Goal: Check status: Check status

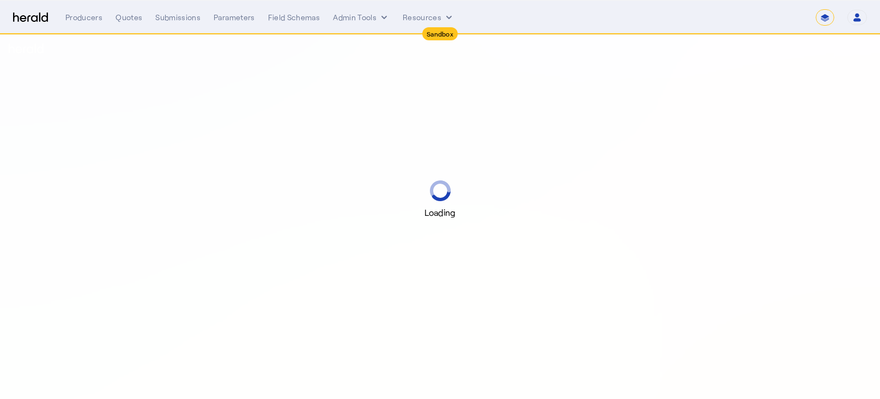
select select "*******"
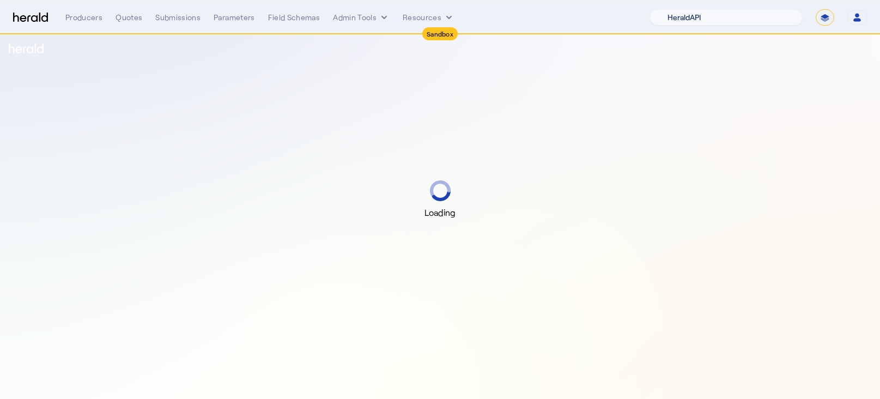
click at [707, 19] on select "1Fort Acrisure Acturis Affinity Advisors Affinity Risk Agentero AmWins Anzen Ao…" at bounding box center [726, 17] width 153 height 16
select select "pfm_129z_babbix"
click at [680, 9] on select "1Fort Acrisure Acturis Affinity Advisors Affinity Risk Agentero AmWins Anzen Ao…" at bounding box center [726, 17] width 153 height 16
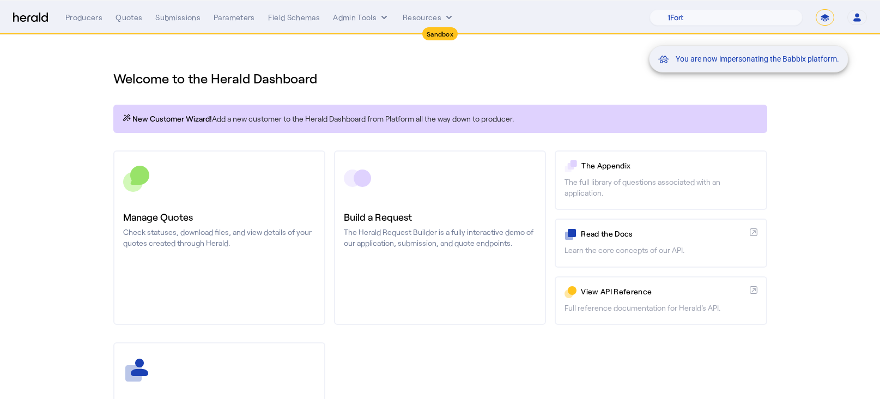
click at [166, 18] on div "You are now impersonating the Babbix platform." at bounding box center [440, 199] width 880 height 399
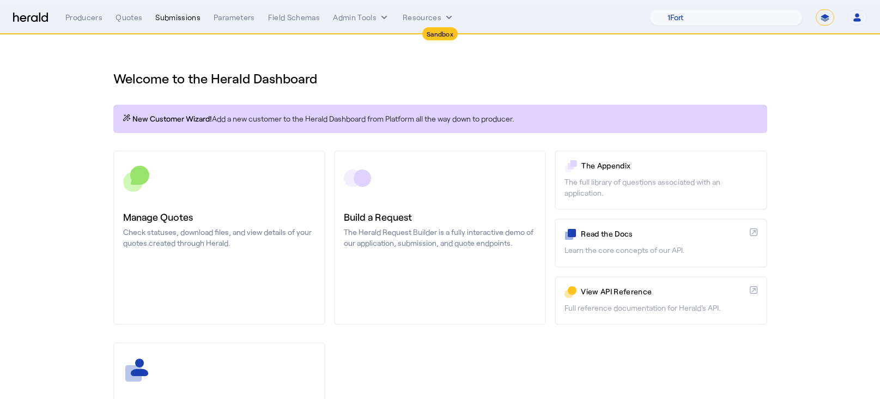
click at [170, 17] on div "Submissions" at bounding box center [177, 17] width 45 height 11
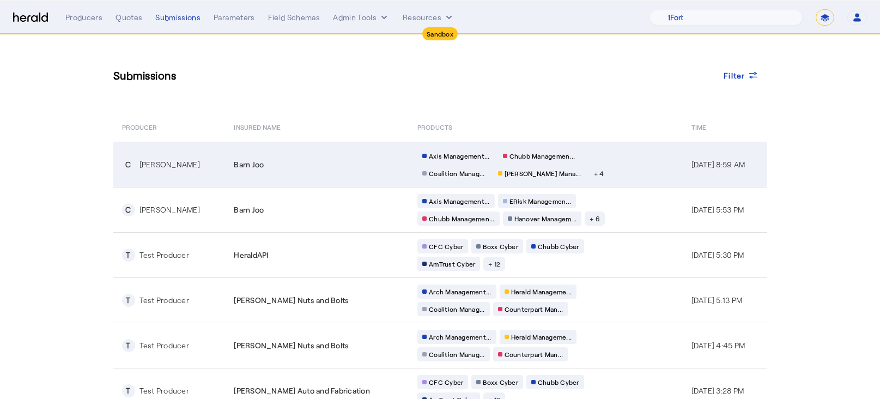
click at [359, 147] on td "Barn Joo" at bounding box center [317, 164] width 184 height 45
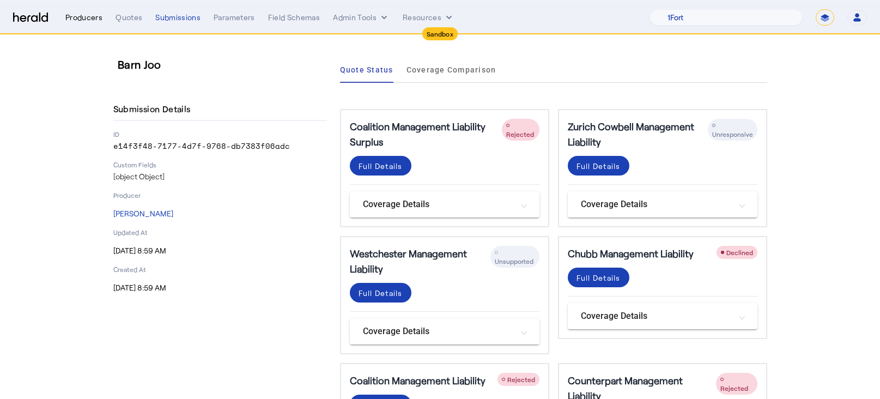
click at [83, 18] on div "Producers" at bounding box center [83, 17] width 37 height 11
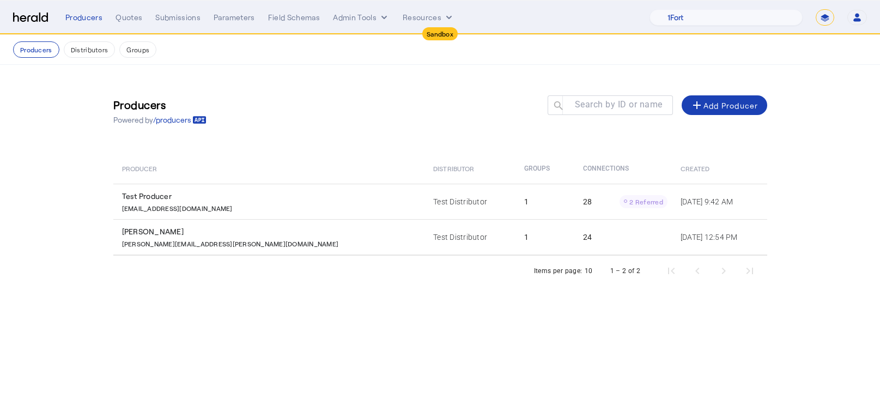
click at [122, 10] on div "Producers Quotes Submissions Parameters Field Schemas Admin Tools Resources 1Fo…" at bounding box center [466, 17] width 802 height 16
click at [122, 23] on div "Producers Quotes Submissions Parameters Field Schemas Admin Tools Resources 1Fo…" at bounding box center [466, 17] width 802 height 16
click at [121, 20] on div "Quotes" at bounding box center [129, 17] width 27 height 11
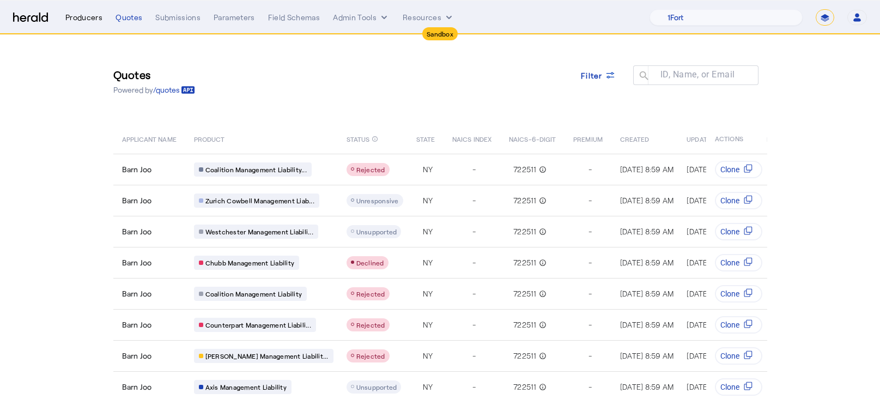
click at [85, 14] on div "Producers" at bounding box center [83, 17] width 37 height 11
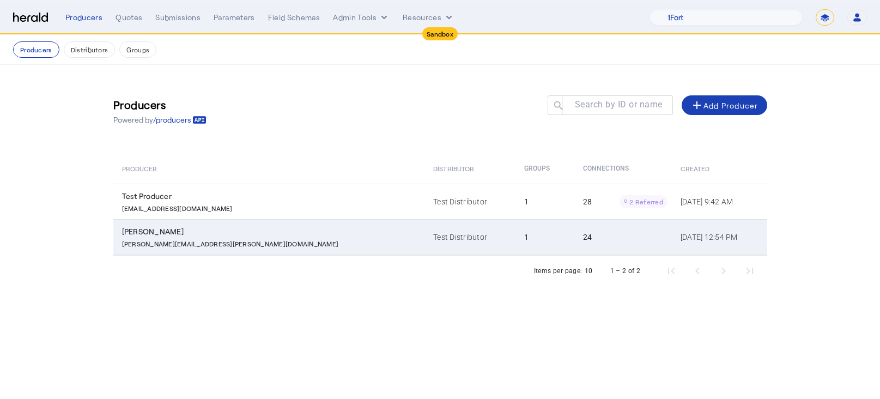
click at [175, 236] on div "[PERSON_NAME]" at bounding box center [271, 231] width 299 height 11
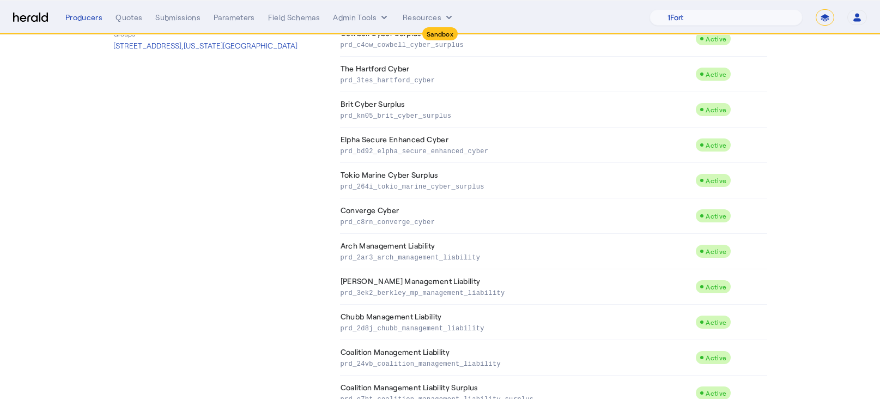
scroll to position [642, 0]
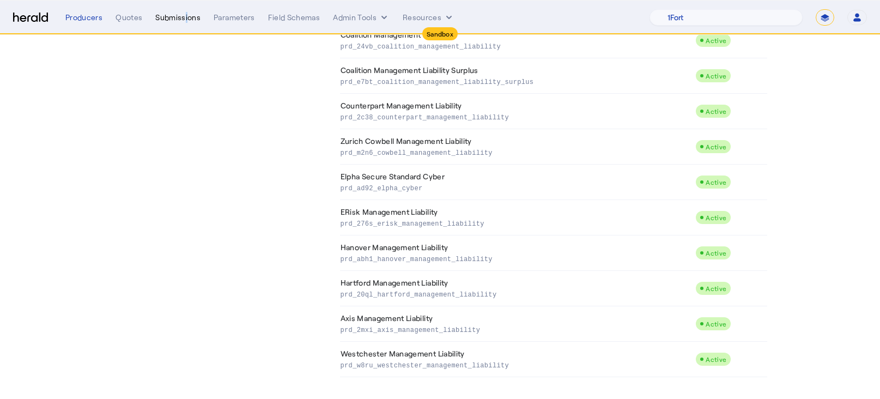
click at [183, 19] on div "Submissions" at bounding box center [177, 17] width 45 height 11
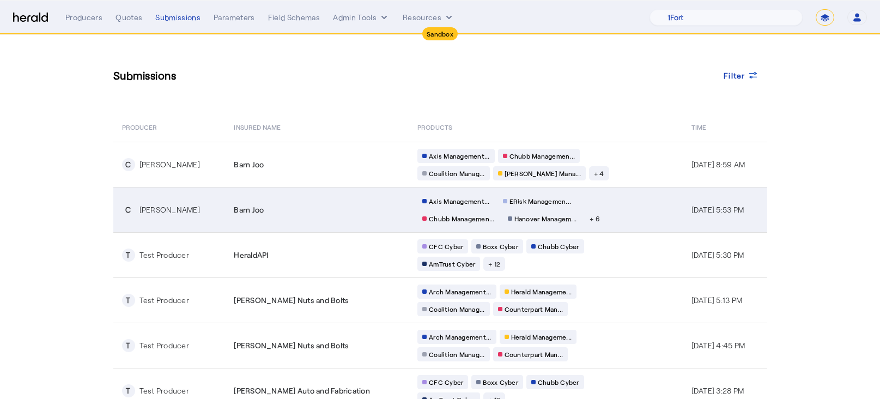
click at [344, 199] on td "Barn Joo" at bounding box center [317, 209] width 184 height 45
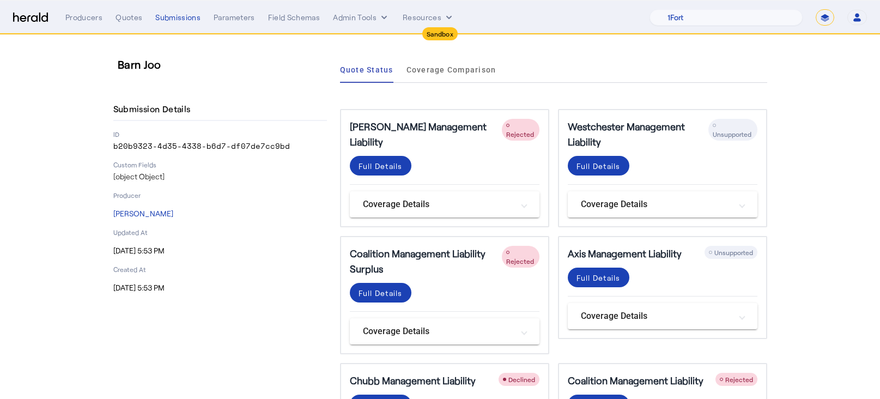
click at [555, 61] on div "Quote Status Coverage Comparison" at bounding box center [553, 70] width 427 height 26
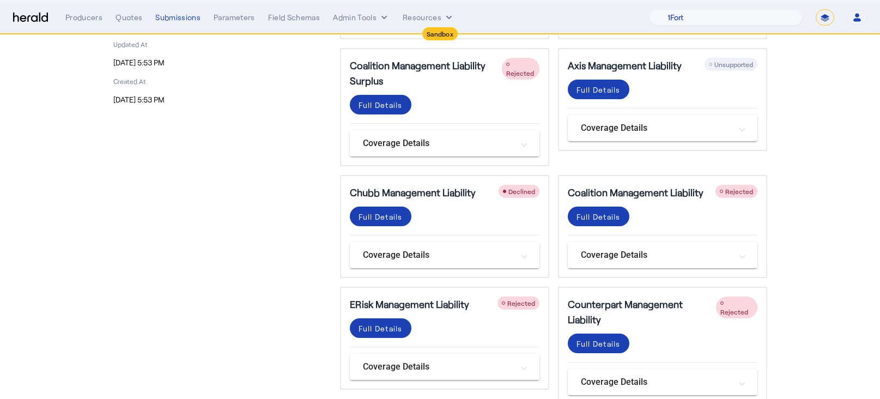
scroll to position [343, 0]
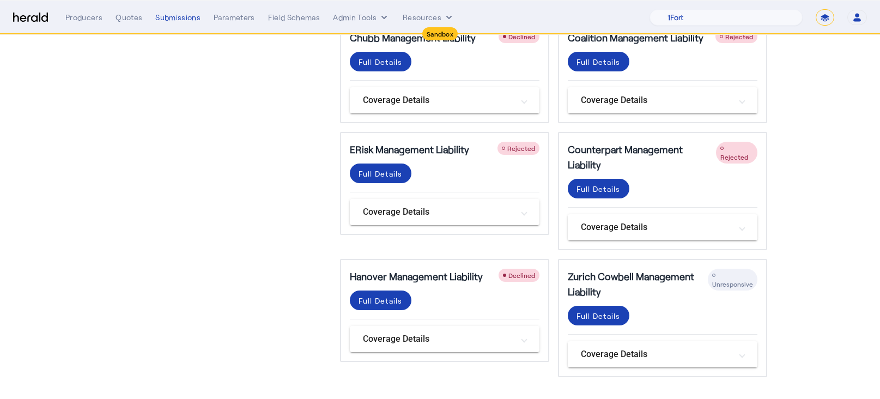
drag, startPoint x: 133, startPoint y: 40, endPoint x: 133, endPoint y: 27, distance: 13.6
click at [133, 40] on div "Barn Joo Submission Details ID b20b9323-4d35-4338-b6d7-df07de7cc9bd Custom Fiel…" at bounding box center [220, 45] width 214 height 663
click at [133, 27] on nav "Sandbox Menu Producers Quotes Submissions Parameters Field Schemas Admin Tools …" at bounding box center [440, 18] width 880 height 34
click at [128, 13] on div "Quotes" at bounding box center [129, 17] width 27 height 11
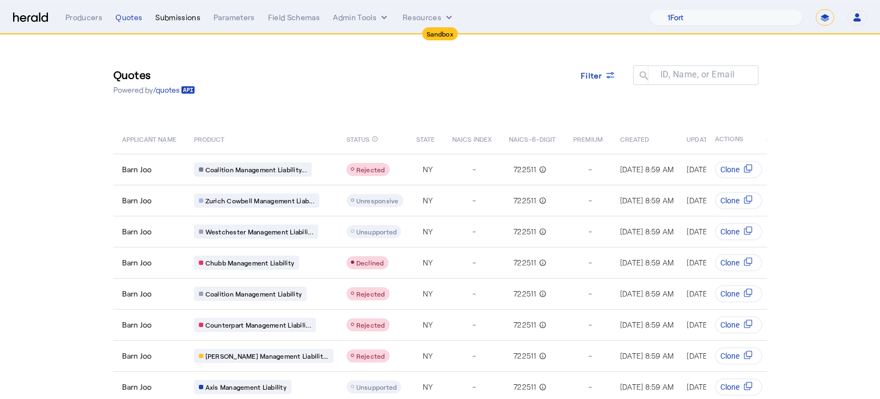
click at [181, 16] on div "Submissions" at bounding box center [177, 17] width 45 height 11
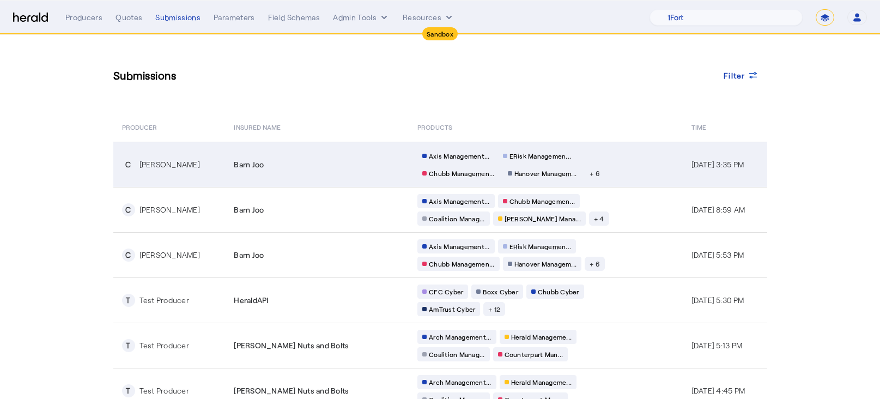
click at [353, 184] on td "Barn Joo" at bounding box center [317, 164] width 184 height 45
